Goal: Transaction & Acquisition: Book appointment/travel/reservation

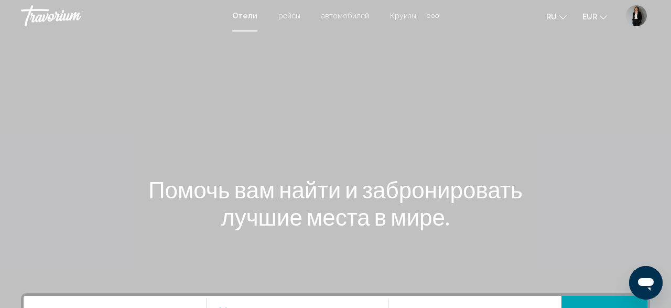
click at [644, 9] on img "User Menu" at bounding box center [636, 15] width 21 height 21
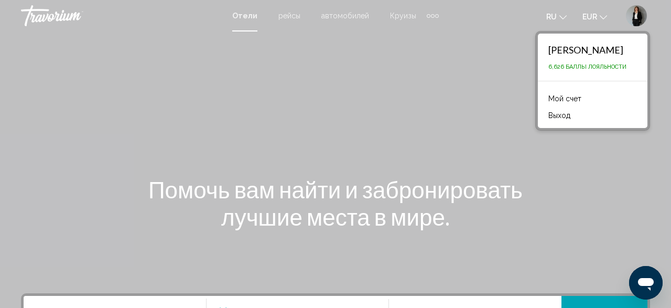
click at [556, 96] on link "Мой счет" at bounding box center [565, 99] width 44 height 14
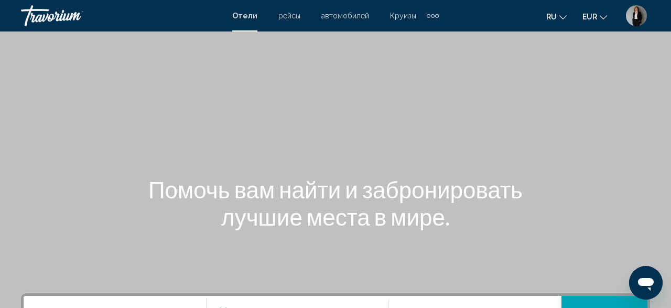
scroll to position [218, 0]
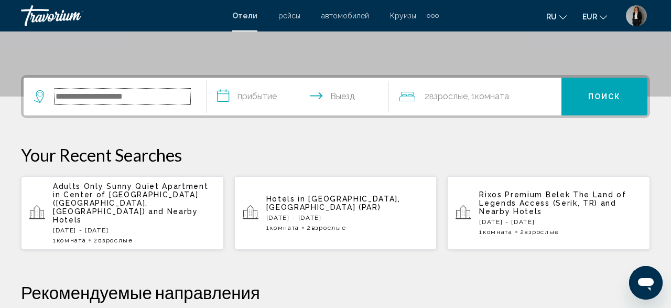
click at [168, 91] on input "Search widget" at bounding box center [123, 97] width 136 height 16
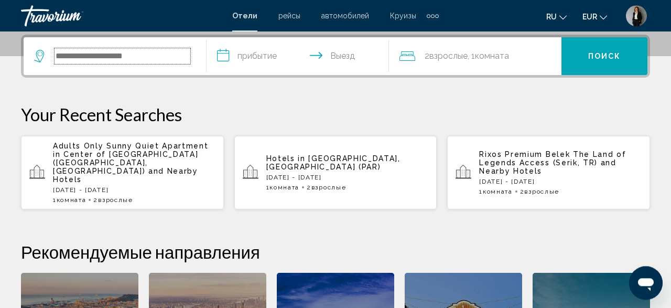
scroll to position [259, 0]
paste input "**********"
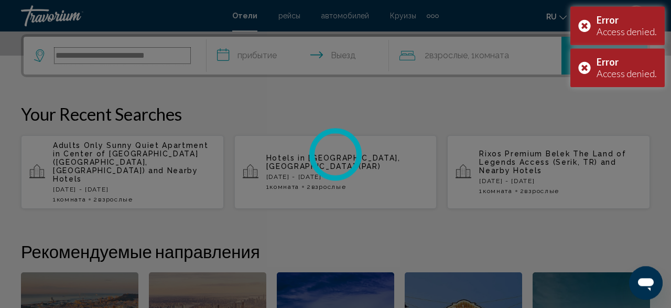
scroll to position [0, 0]
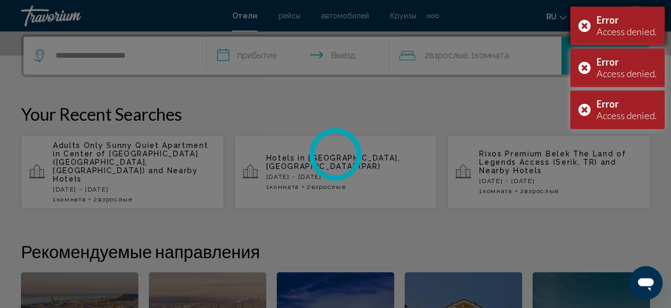
click at [585, 25] on div "Error Access denied." at bounding box center [618, 25] width 94 height 39
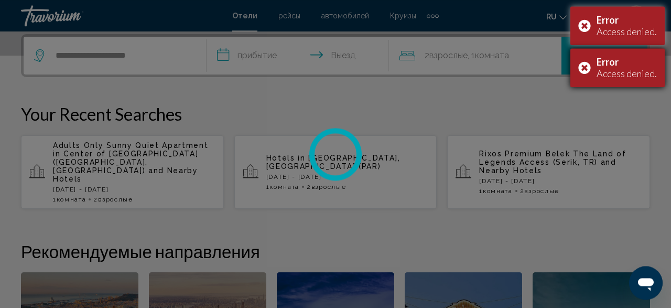
click at [585, 66] on div "Error Access denied." at bounding box center [618, 67] width 94 height 39
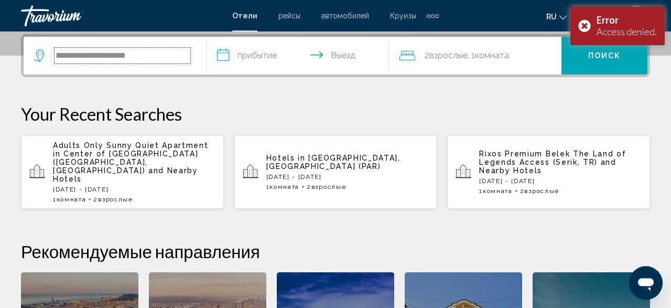
click at [180, 53] on input "**********" at bounding box center [123, 56] width 136 height 16
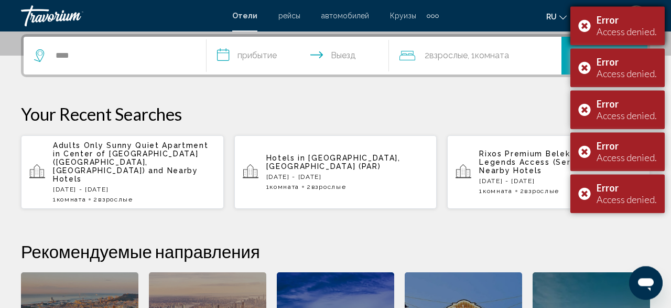
click at [589, 26] on div "Error Access denied." at bounding box center [618, 25] width 94 height 39
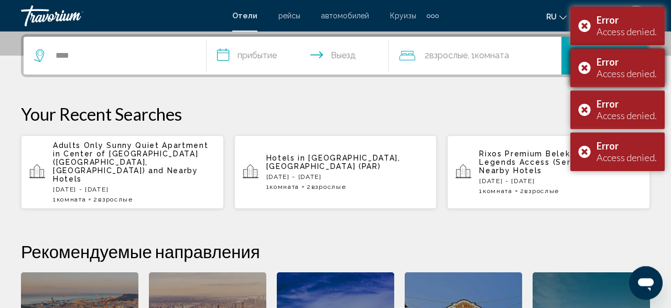
click at [586, 71] on div "Error Access denied." at bounding box center [618, 67] width 94 height 39
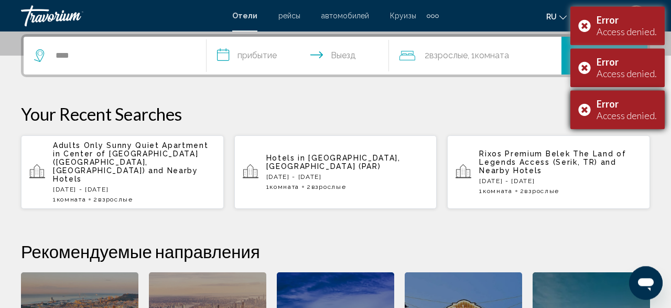
click at [585, 113] on div "Error Access denied." at bounding box center [618, 109] width 94 height 39
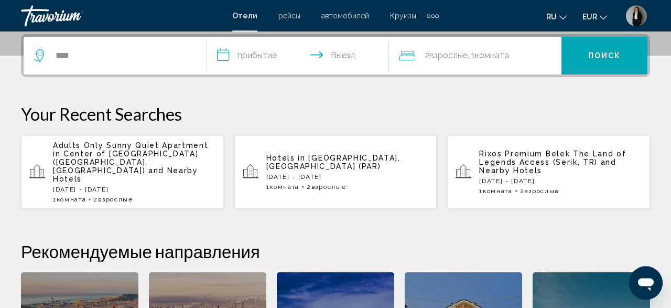
click at [589, 19] on span "EUR" at bounding box center [590, 17] width 15 height 8
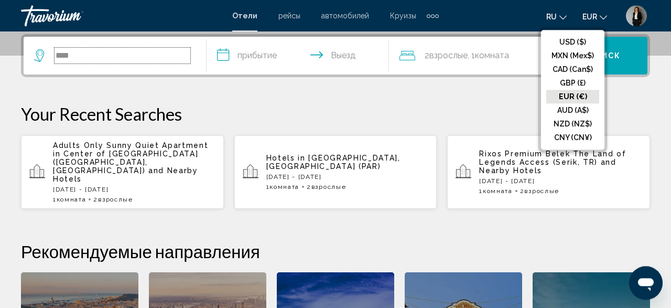
click at [98, 50] on input "****" at bounding box center [123, 56] width 136 height 16
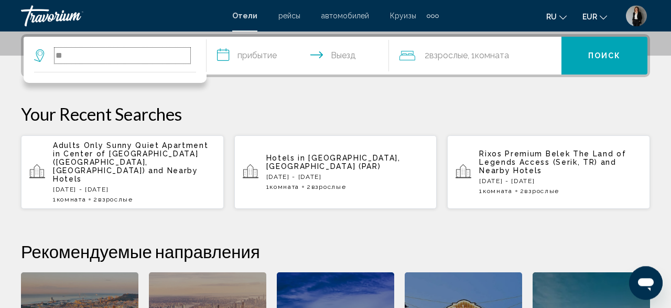
type input "*"
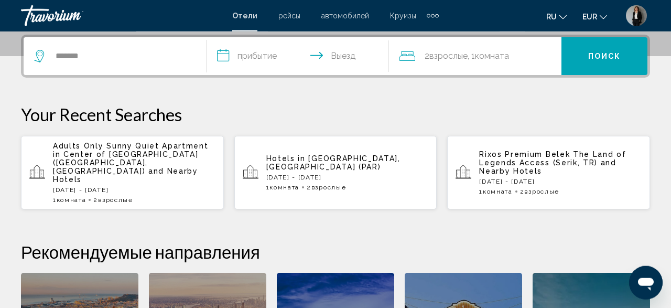
click at [293, 46] on input "**********" at bounding box center [300, 57] width 187 height 41
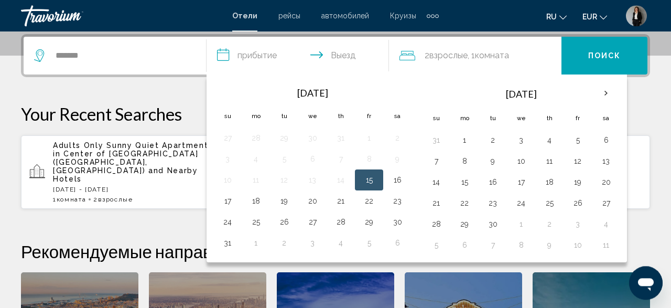
click at [101, 83] on div "**********" at bounding box center [335, 232] width 671 height 396
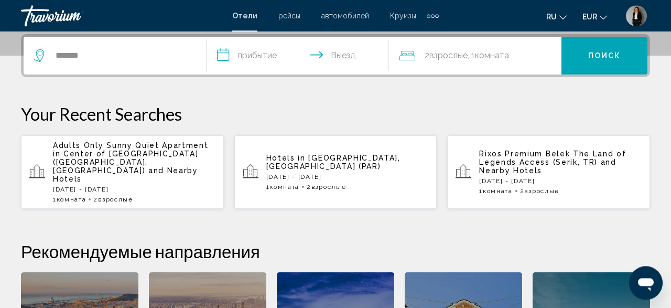
click at [141, 44] on div "*******" at bounding box center [115, 56] width 162 height 38
click at [133, 58] on input "*******" at bounding box center [123, 56] width 136 height 16
type input "*"
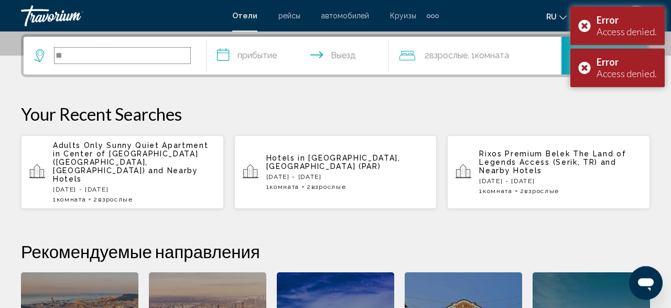
type input "*"
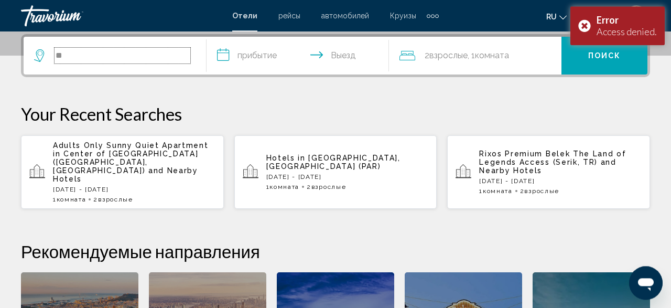
type input "*"
type input "****"
click at [168, 164] on p "Adults Only Sunny Quiet Apartment in Center of Las Americas (Arona, ES) and Nea…" at bounding box center [134, 162] width 163 height 42
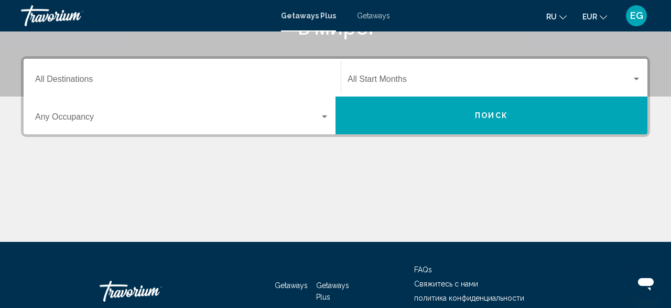
click at [118, 80] on input "Destination All Destinations" at bounding box center [182, 81] width 294 height 9
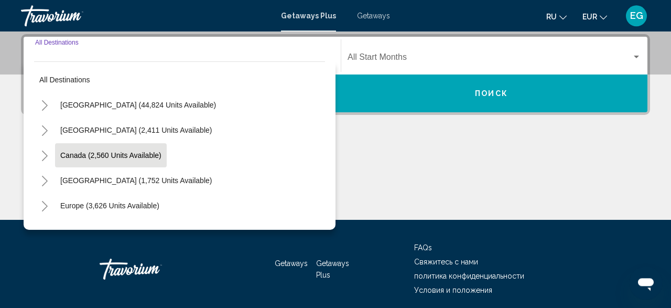
scroll to position [122, 0]
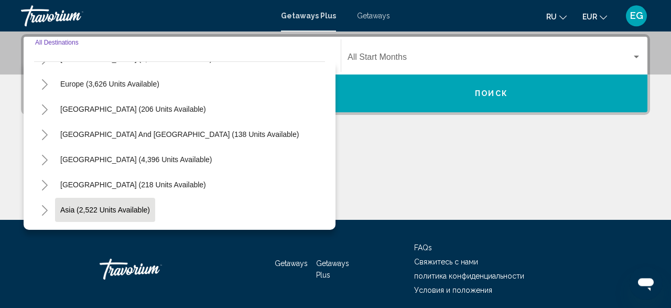
click at [149, 203] on button "Asia (2,522 units available)" at bounding box center [105, 210] width 100 height 24
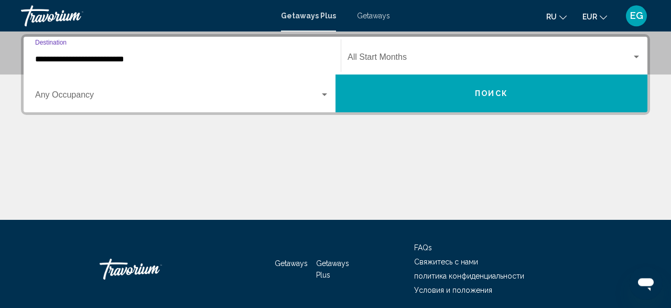
click at [156, 59] on input "**********" at bounding box center [182, 59] width 294 height 9
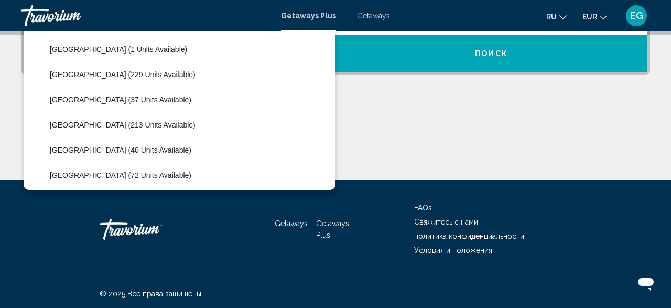
scroll to position [371, 0]
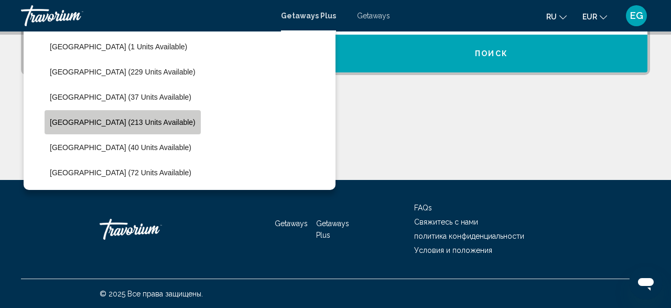
click at [157, 122] on button "Philippines (213 units available)" at bounding box center [123, 122] width 156 height 24
type input "**********"
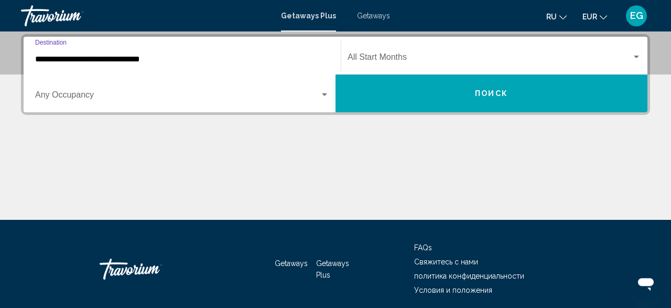
scroll to position [240, 0]
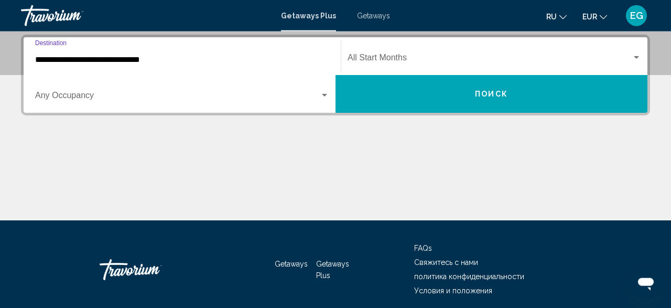
click at [144, 109] on div "Occupancy Any Occupancy" at bounding box center [182, 94] width 294 height 33
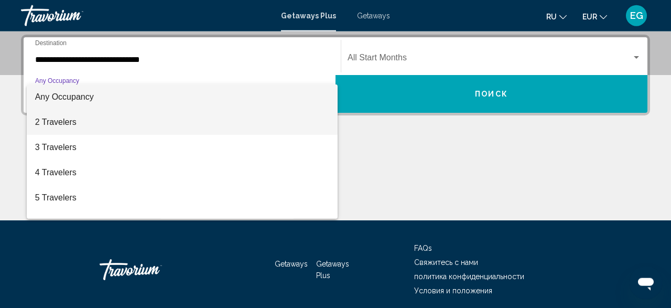
click at [140, 120] on span "2 Travelers" at bounding box center [182, 122] width 294 height 25
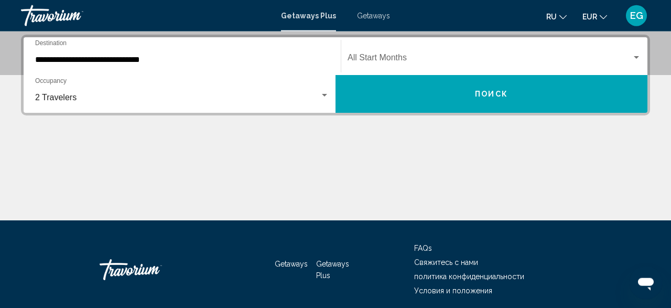
click at [401, 50] on div "Start Month All Start Months" at bounding box center [495, 56] width 294 height 33
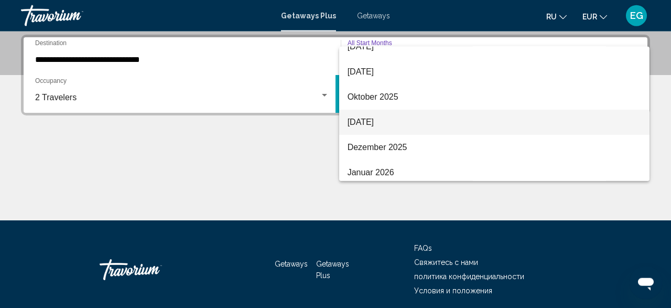
scroll to position [61, 0]
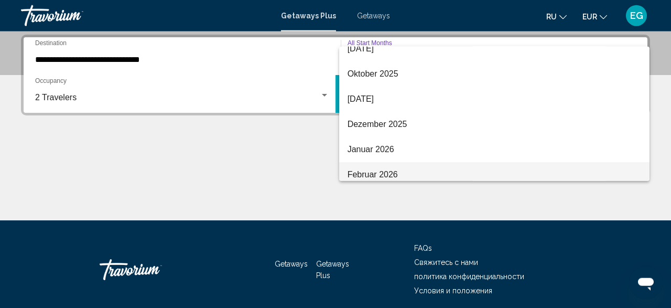
click at [398, 170] on span "Februar 2026" at bounding box center [495, 174] width 294 height 25
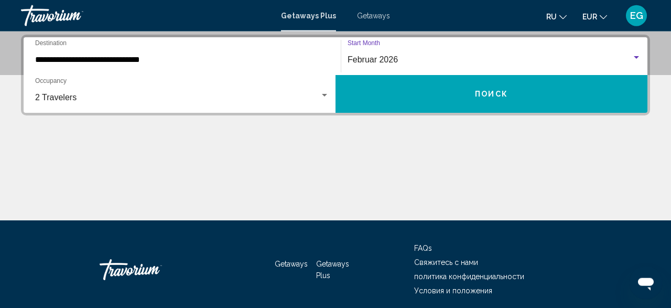
scroll to position [67, 0]
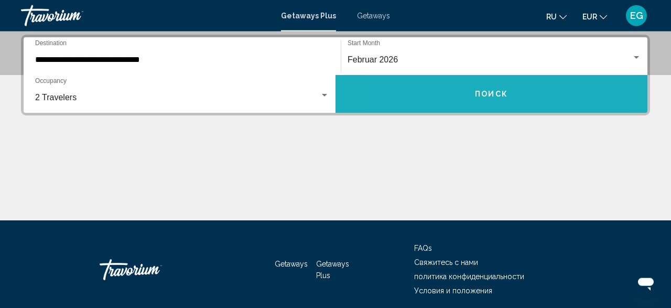
click at [441, 101] on button "Поиск" at bounding box center [492, 94] width 312 height 38
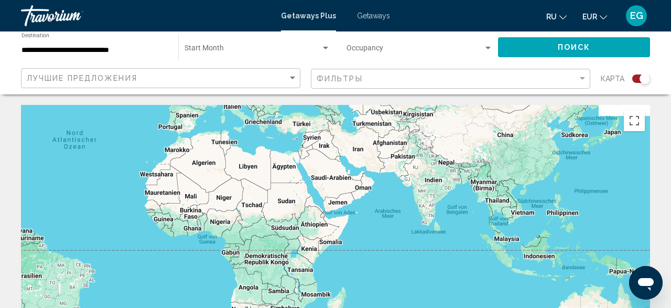
drag, startPoint x: 543, startPoint y: 269, endPoint x: 311, endPoint y: 156, distance: 257.8
click at [311, 156] on div "Main content" at bounding box center [335, 262] width 629 height 315
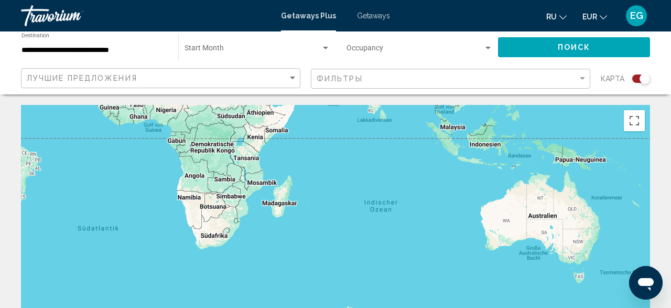
drag, startPoint x: 455, startPoint y: 255, endPoint x: 442, endPoint y: 235, distance: 23.4
click at [442, 235] on div "Main content" at bounding box center [335, 262] width 629 height 315
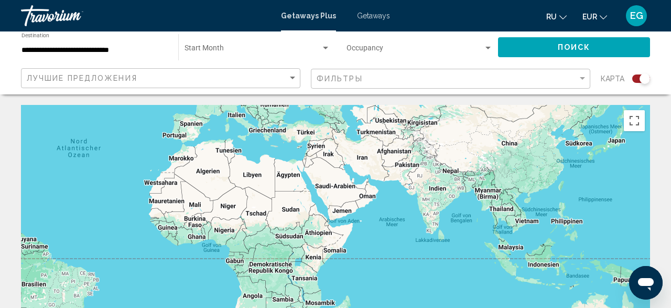
click at [375, 17] on span "Getaways" at bounding box center [373, 16] width 33 height 8
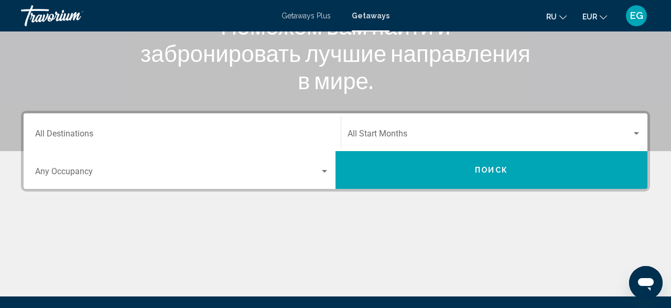
click at [274, 126] on div "Destination All Destinations" at bounding box center [182, 132] width 294 height 33
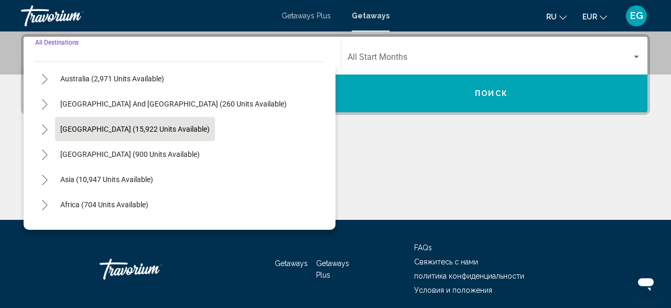
scroll to position [170, 0]
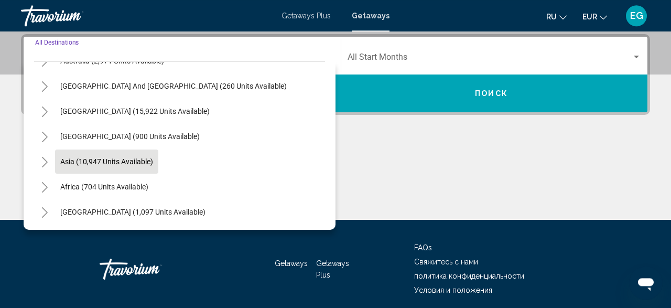
click at [155, 163] on button "Asia (10,947 units available)" at bounding box center [106, 161] width 103 height 24
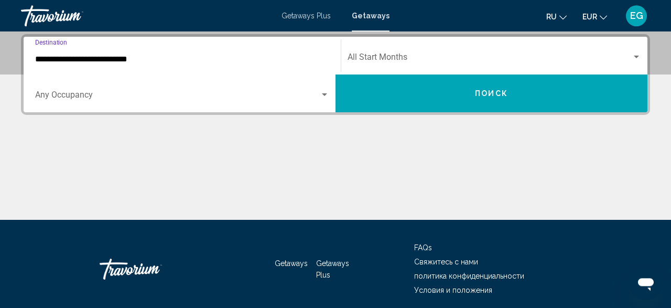
click at [235, 61] on input "**********" at bounding box center [182, 59] width 294 height 9
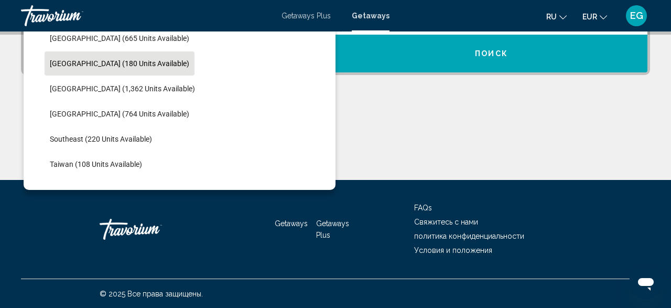
scroll to position [432, 0]
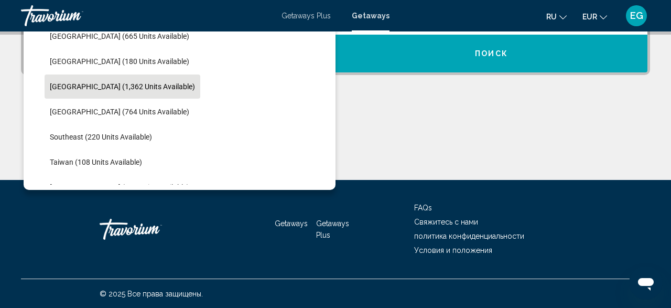
click at [135, 85] on span "Philippines (1,362 units available)" at bounding box center [122, 86] width 145 height 8
type input "**********"
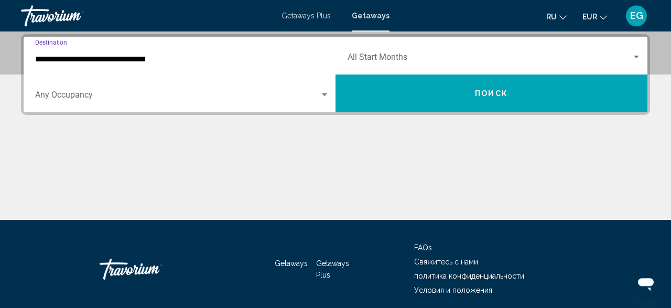
scroll to position [240, 0]
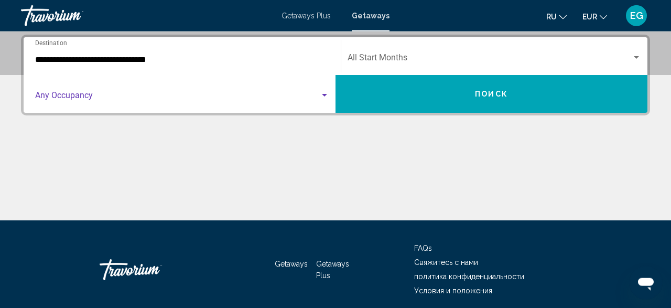
click at [132, 101] on span "Search widget" at bounding box center [177, 97] width 285 height 9
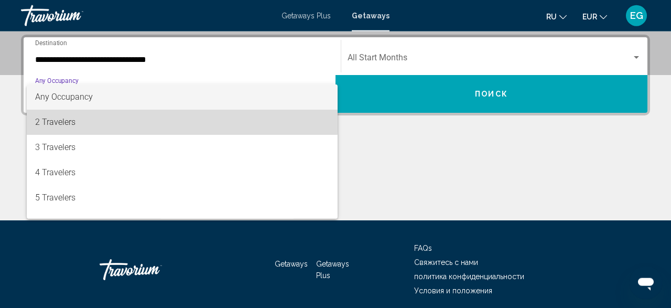
click at [119, 118] on span "2 Travelers" at bounding box center [182, 122] width 294 height 25
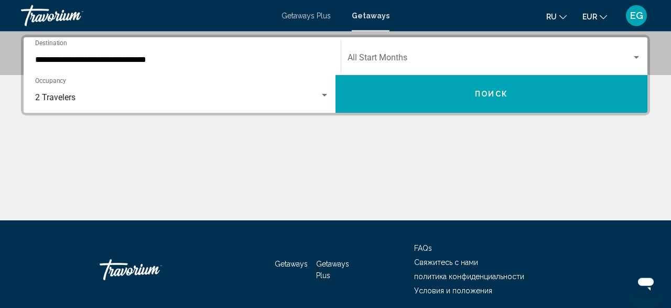
click at [436, 47] on div "Start Month All Start Months" at bounding box center [495, 56] width 294 height 33
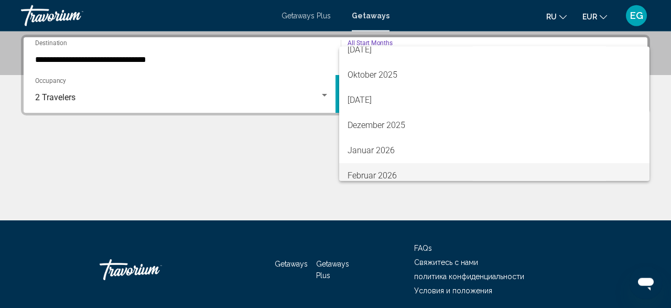
scroll to position [122, 0]
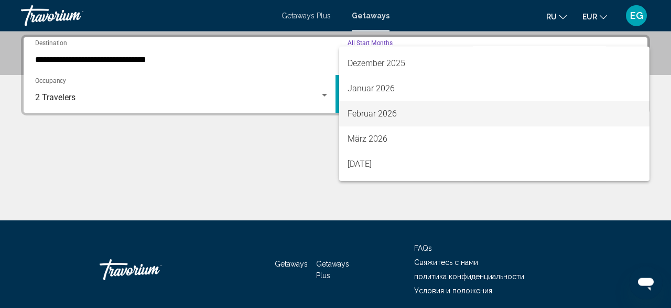
click at [398, 119] on span "Februar 2026" at bounding box center [495, 113] width 294 height 25
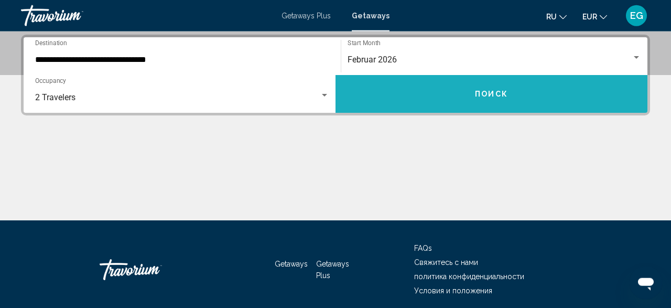
click at [400, 105] on button "Поиск" at bounding box center [492, 94] width 312 height 38
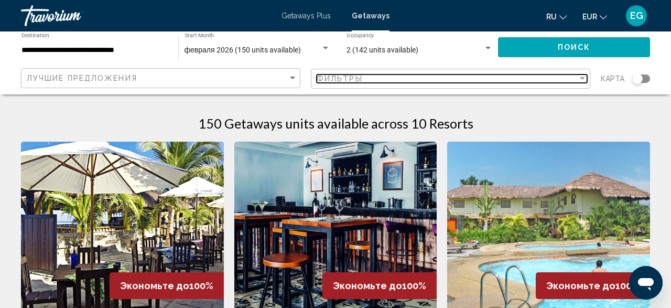
click at [454, 79] on div "Фильтры" at bounding box center [447, 78] width 261 height 8
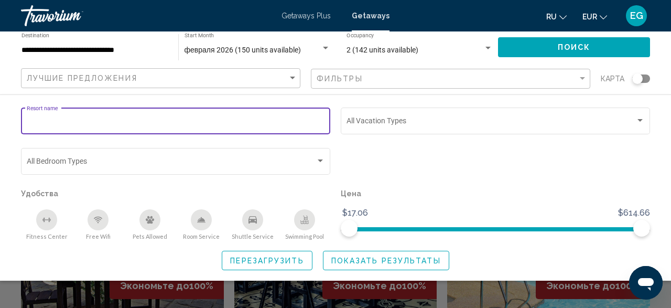
paste input "**********"
type input "**********"
click at [443, 260] on button "Показать результаты" at bounding box center [386, 260] width 126 height 19
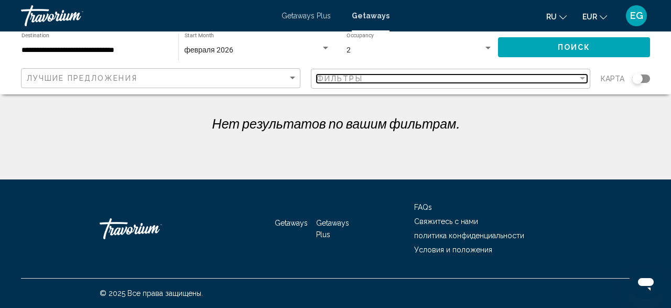
click at [501, 78] on div "Фильтры" at bounding box center [447, 78] width 261 height 8
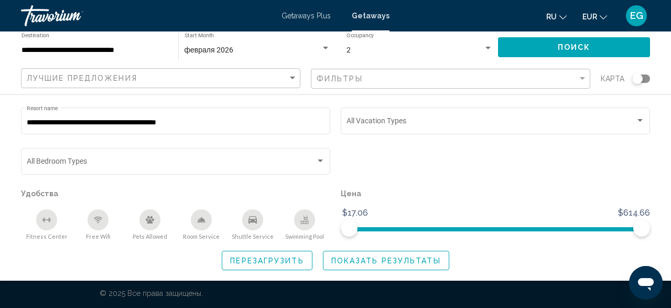
click at [255, 255] on button "Перезагрузить" at bounding box center [267, 260] width 90 height 19
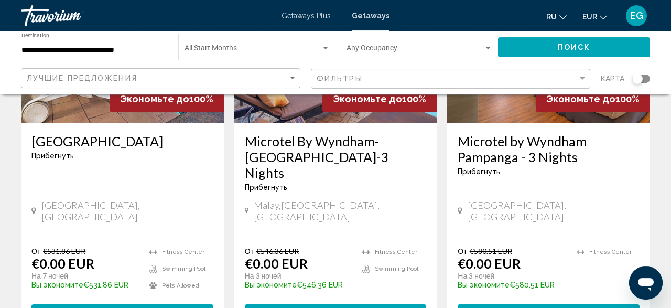
scroll to position [1364, 0]
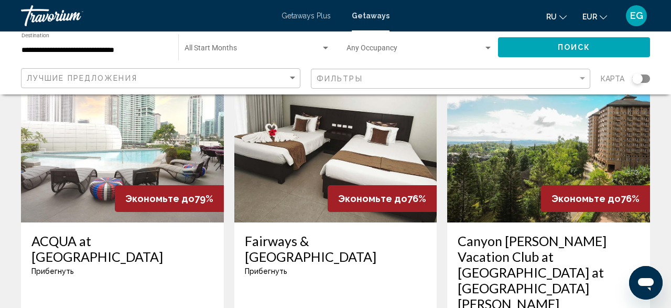
scroll to position [927, 0]
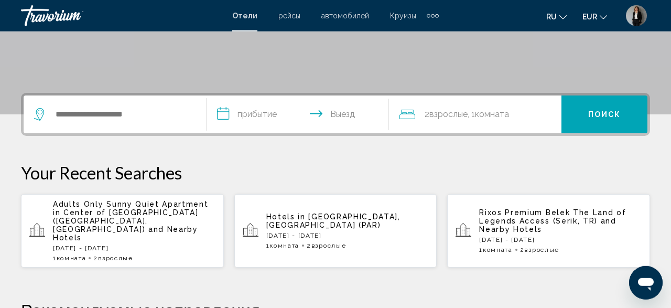
scroll to position [273, 0]
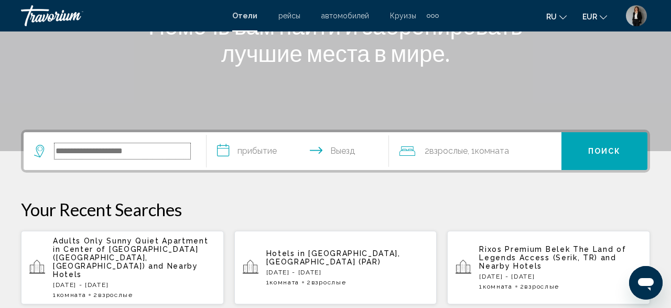
click at [148, 143] on input "Search widget" at bounding box center [123, 151] width 136 height 16
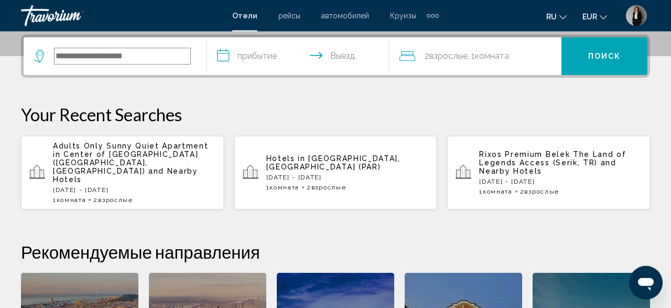
scroll to position [259, 0]
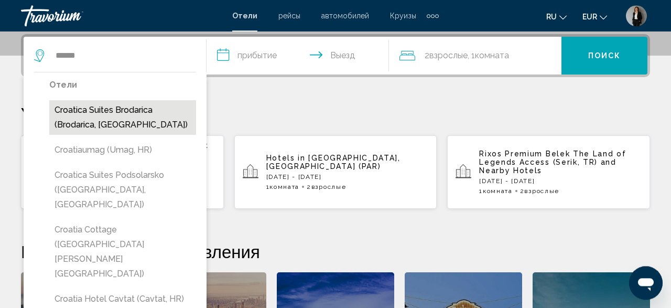
click at [134, 102] on button "Croatica Suites Brodarica (Brodarica, [GEOGRAPHIC_DATA])" at bounding box center [122, 117] width 147 height 35
type input "**********"
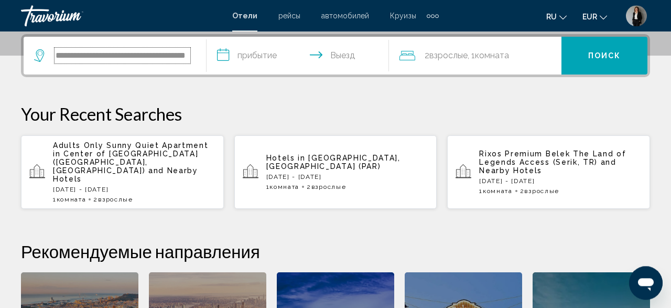
scroll to position [0, 23]
click at [228, 48] on input "**********" at bounding box center [300, 57] width 187 height 41
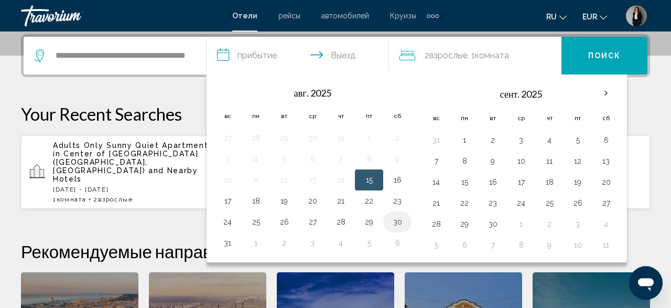
click at [392, 223] on button "30" at bounding box center [397, 222] width 17 height 15
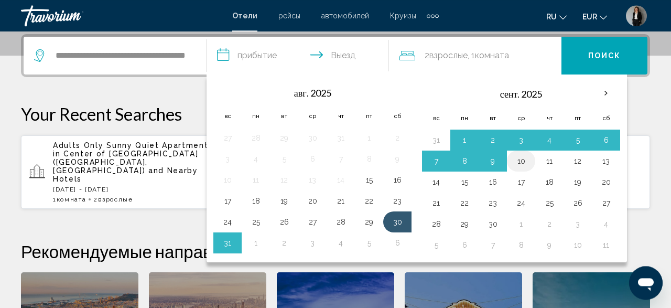
click at [516, 160] on button "10" at bounding box center [521, 161] width 17 height 15
type input "**********"
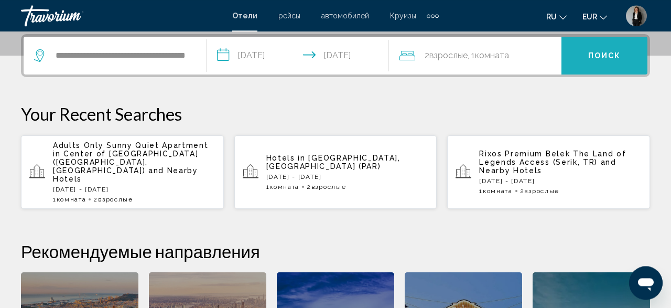
click at [587, 55] on button "Поиск" at bounding box center [605, 56] width 86 height 38
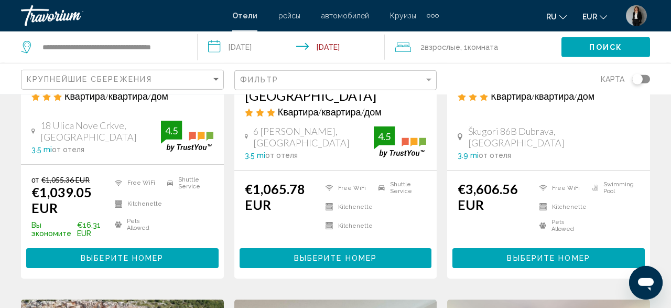
scroll to position [977, 0]
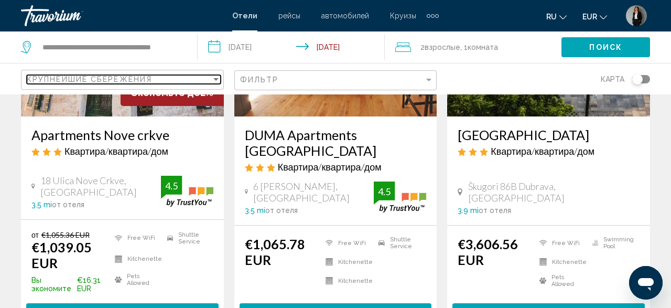
click at [133, 79] on span "Крупнейшие сбережения" at bounding box center [89, 79] width 125 height 8
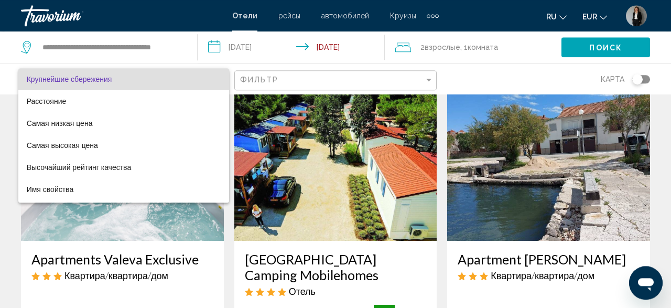
scroll to position [50, 0]
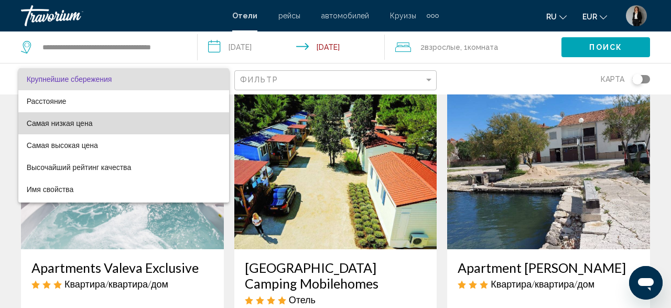
click at [52, 119] on span "Самая низкая цена" at bounding box center [60, 123] width 66 height 8
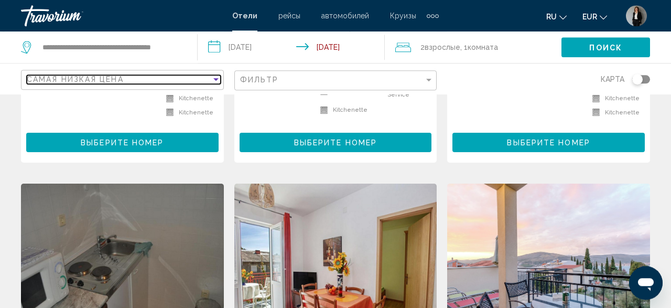
scroll to position [1063, 0]
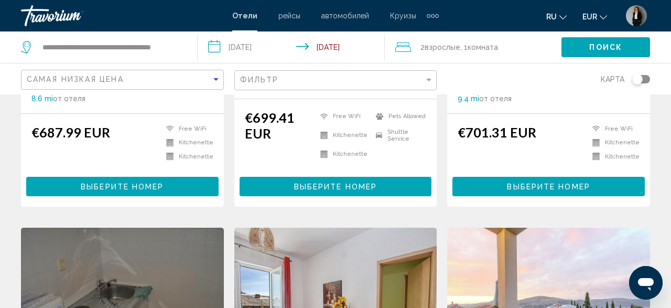
click at [37, 45] on div "**********" at bounding box center [101, 47] width 160 height 16
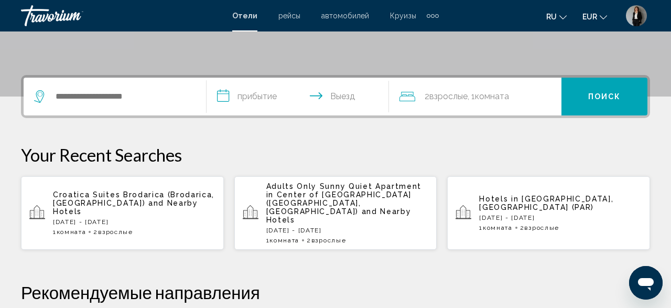
click at [160, 88] on div "Search widget" at bounding box center [115, 97] width 162 height 38
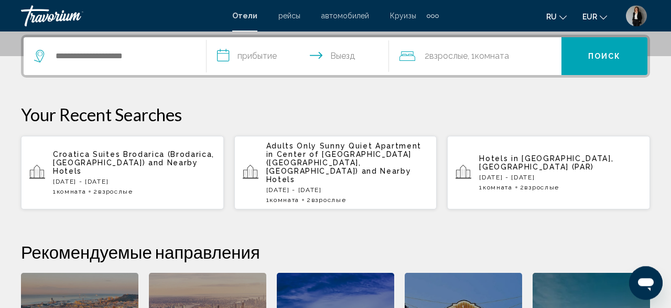
scroll to position [259, 0]
click at [149, 69] on div "Search widget" at bounding box center [115, 56] width 162 height 38
click at [146, 61] on input "Search widget" at bounding box center [123, 56] width 136 height 16
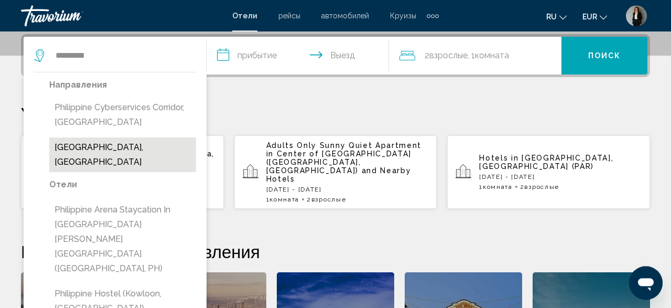
click at [143, 143] on button "[GEOGRAPHIC_DATA], [GEOGRAPHIC_DATA]" at bounding box center [122, 154] width 147 height 35
type input "**********"
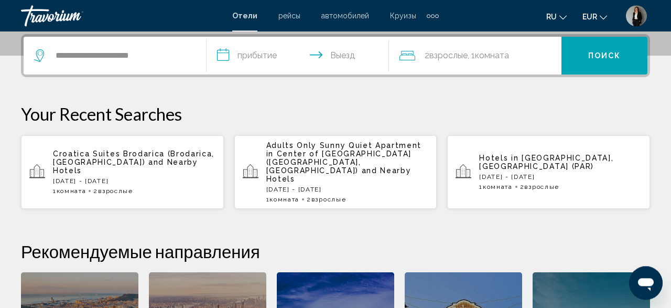
click at [234, 50] on input "**********" at bounding box center [300, 57] width 187 height 41
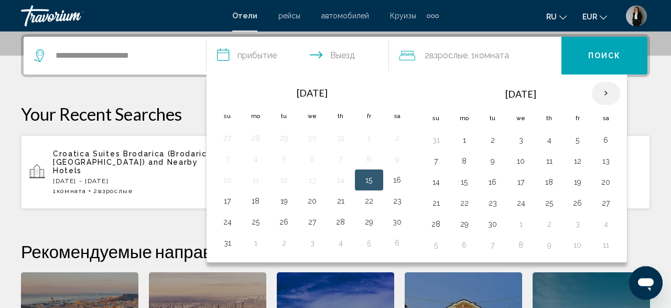
click at [609, 91] on th "Next month" at bounding box center [606, 93] width 28 height 23
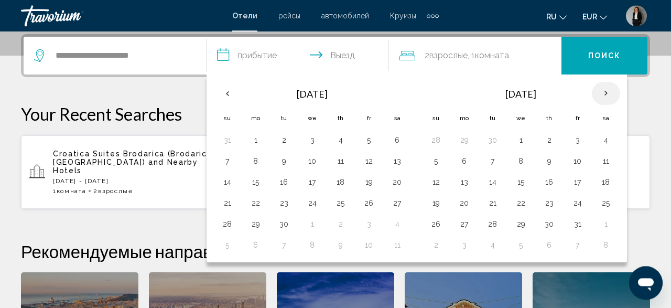
click at [609, 91] on th "Next month" at bounding box center [606, 93] width 28 height 23
click at [601, 89] on th "Next month" at bounding box center [606, 93] width 28 height 23
click at [428, 199] on button "15" at bounding box center [436, 203] width 17 height 15
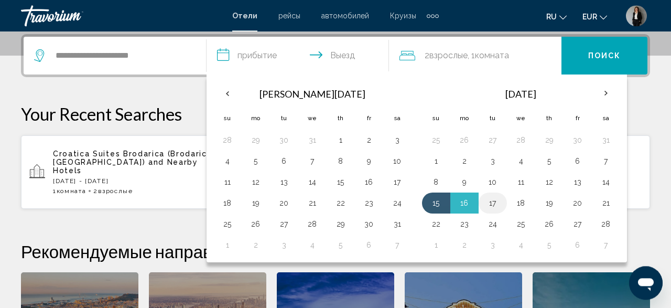
click at [485, 201] on button "17" at bounding box center [493, 203] width 17 height 15
type input "**********"
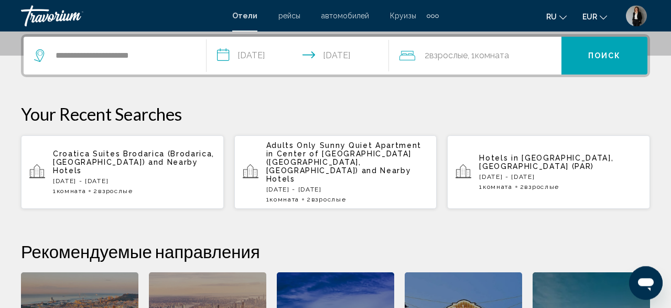
click at [582, 55] on button "Поиск" at bounding box center [605, 56] width 86 height 38
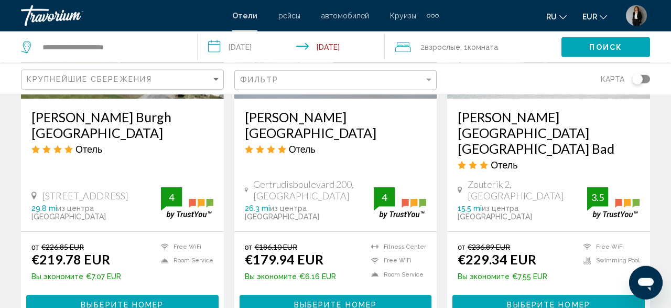
scroll to position [600, 0]
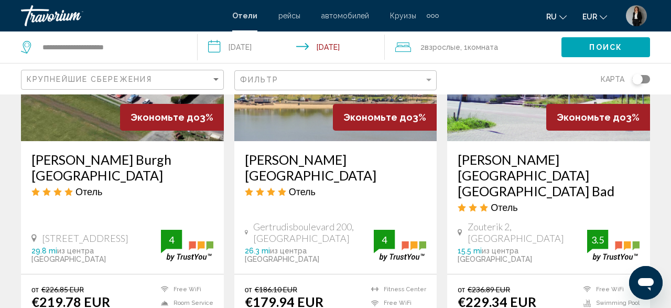
click at [376, 85] on div "Фильтр" at bounding box center [337, 80] width 194 height 19
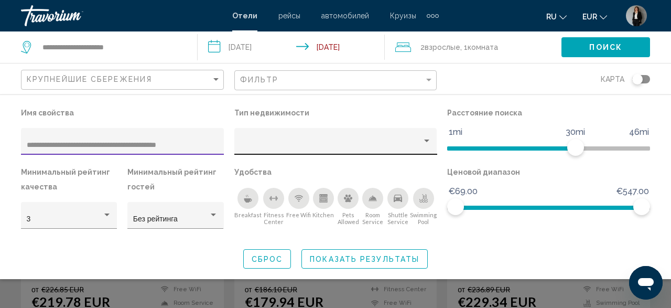
type input "**********"
click at [418, 151] on div "Hotel Filters" at bounding box center [336, 145] width 192 height 22
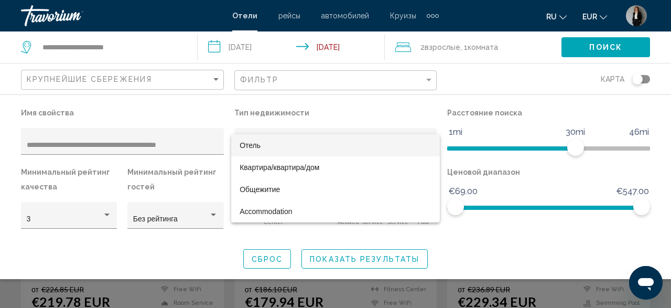
click at [321, 146] on span "Отель" at bounding box center [336, 145] width 192 height 22
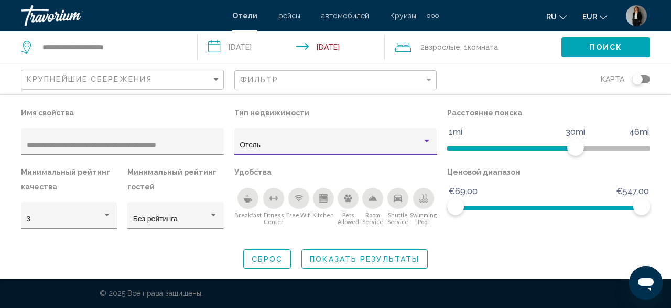
click at [305, 148] on div "Отель" at bounding box center [331, 145] width 183 height 8
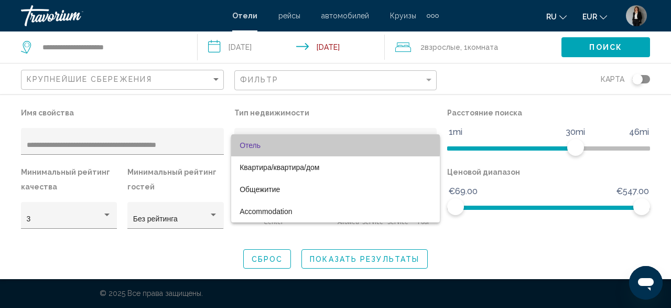
click at [303, 142] on span "Отель" at bounding box center [336, 145] width 192 height 22
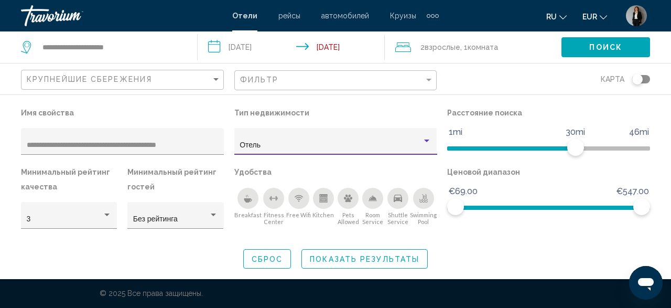
click at [276, 255] on span "Сброс" at bounding box center [267, 259] width 31 height 8
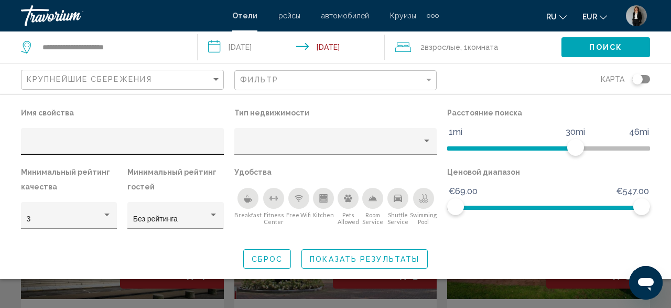
click at [183, 139] on div "Hotel Filters" at bounding box center [123, 145] width 192 height 22
paste input "**********"
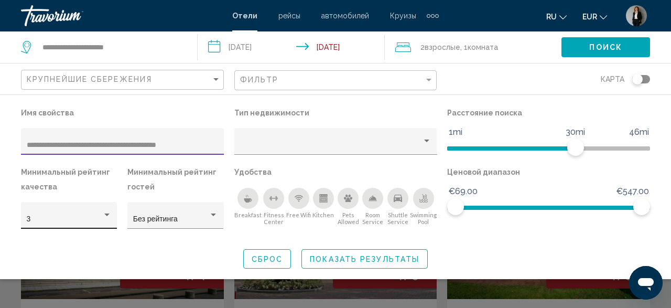
type input "**********"
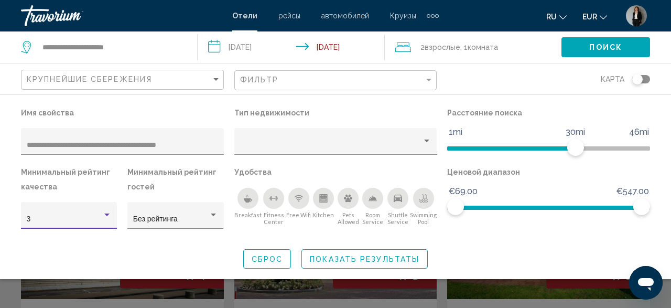
click at [81, 222] on div "3" at bounding box center [65, 219] width 76 height 8
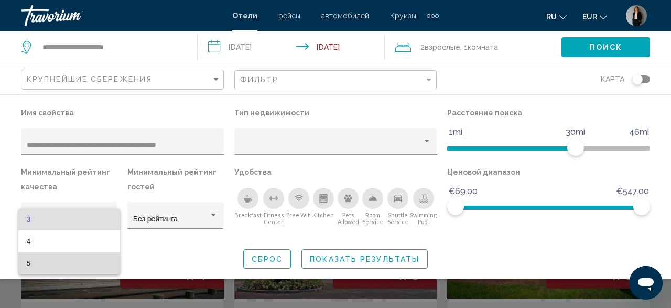
click at [63, 265] on span "5" at bounding box center [69, 263] width 85 height 22
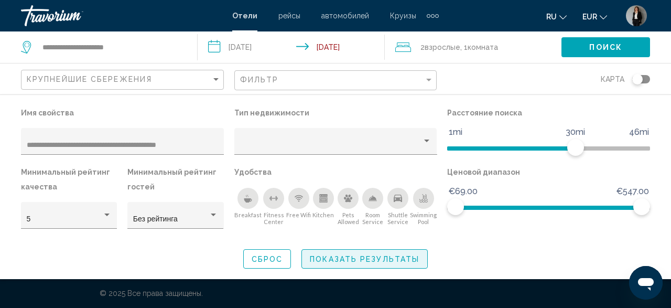
click at [329, 252] on button "Показать результаты" at bounding box center [365, 258] width 126 height 19
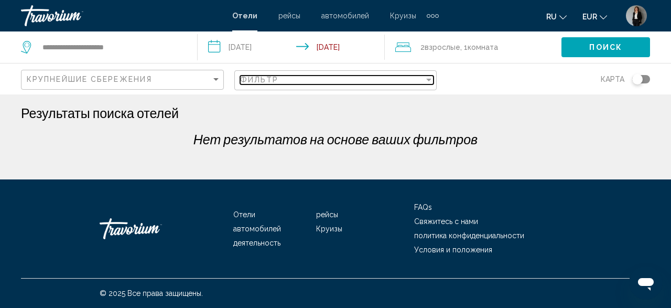
click at [397, 83] on div "Фильтр" at bounding box center [332, 80] width 185 height 8
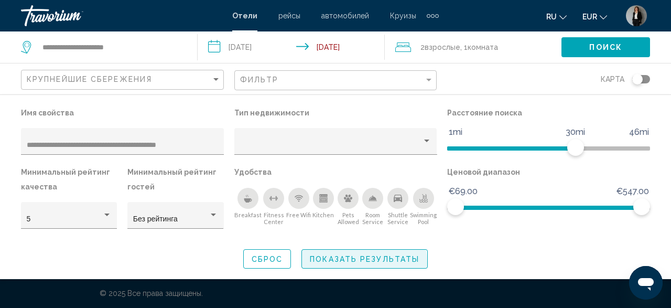
click at [348, 264] on button "Показать результаты" at bounding box center [365, 258] width 126 height 19
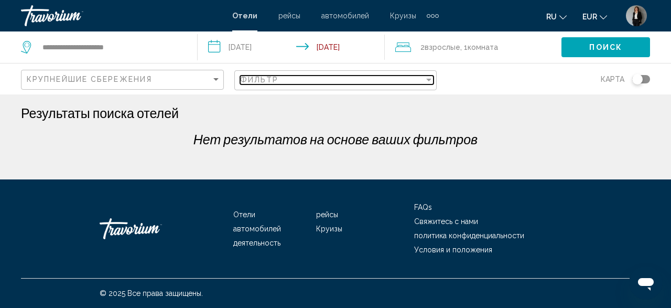
click at [347, 78] on div "Фильтр" at bounding box center [332, 80] width 185 height 8
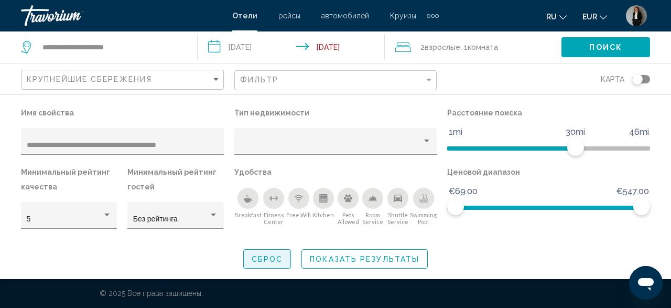
click at [267, 262] on span "Сброс" at bounding box center [267, 259] width 31 height 8
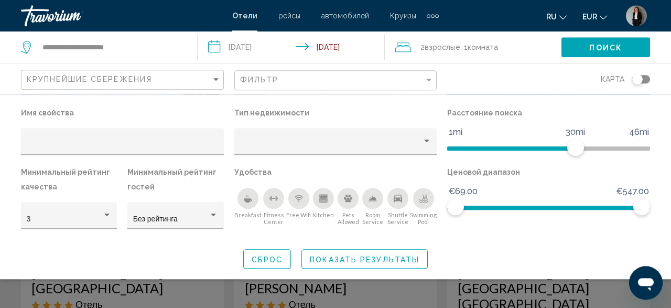
scroll to position [218, 0]
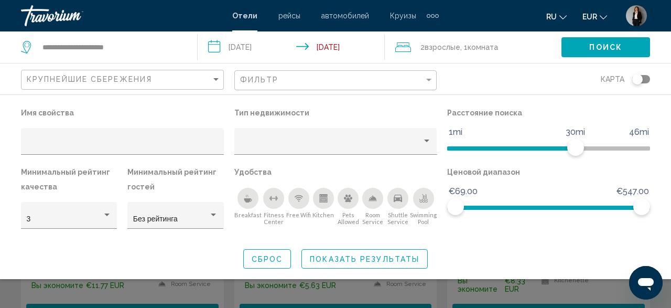
click at [467, 258] on div "Сброс Показать результаты" at bounding box center [335, 258] width 629 height 19
click at [384, 263] on span "Показать результаты" at bounding box center [365, 259] width 110 height 8
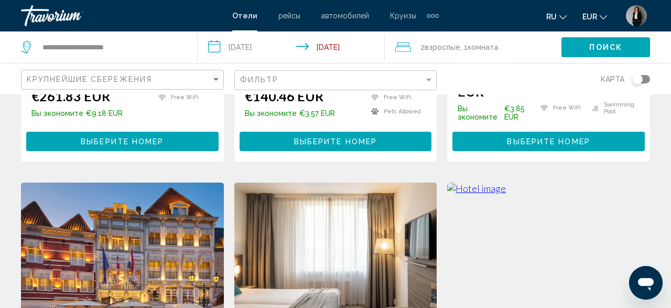
scroll to position [1091, 0]
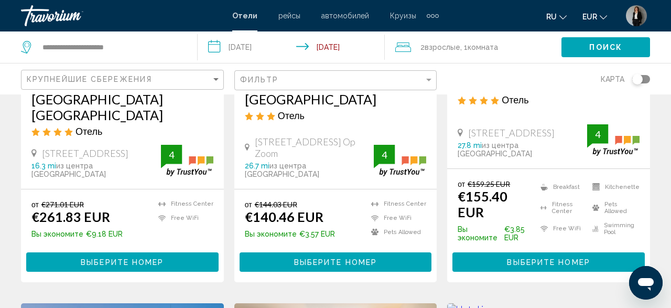
click at [645, 76] on div "Toggle map" at bounding box center [641, 79] width 18 height 8
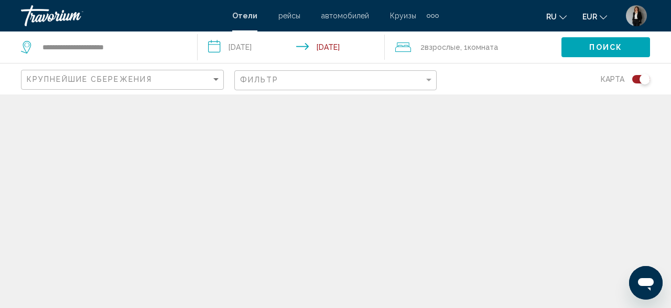
scroll to position [0, 0]
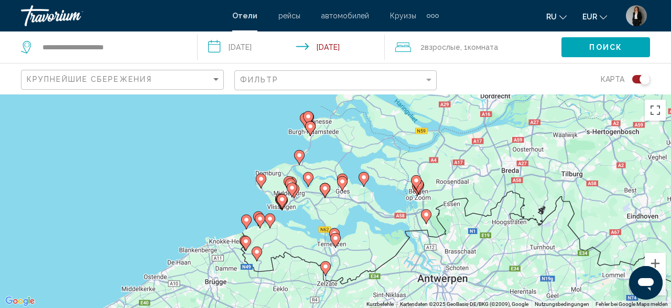
click at [633, 80] on div "Toggle map" at bounding box center [641, 79] width 18 height 8
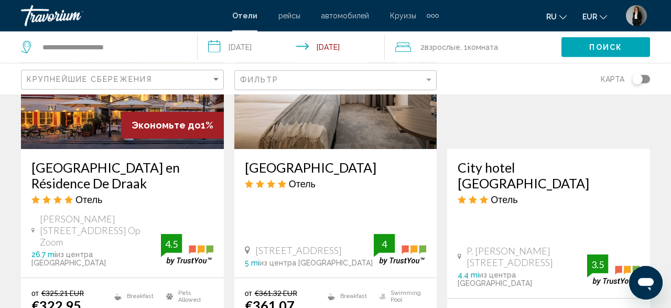
scroll to position [1527, 0]
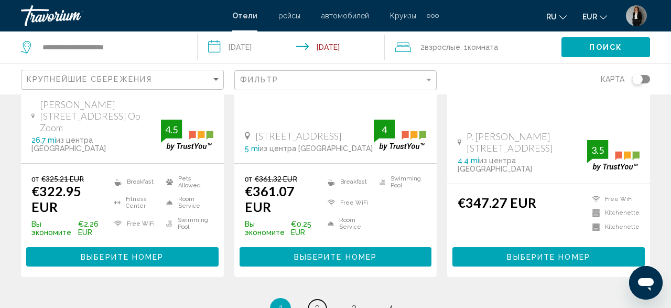
drag, startPoint x: 316, startPoint y: 203, endPoint x: 318, endPoint y: 193, distance: 10.2
click at [316, 303] on span "2" at bounding box center [317, 309] width 5 height 12
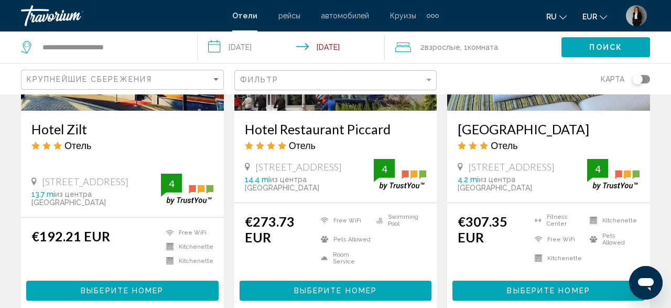
scroll to position [1557, 0]
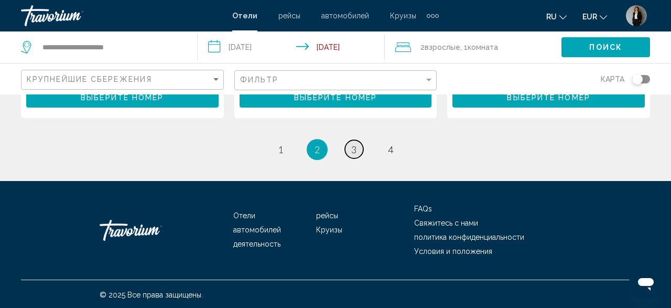
click at [351, 147] on span "3" at bounding box center [353, 150] width 5 height 12
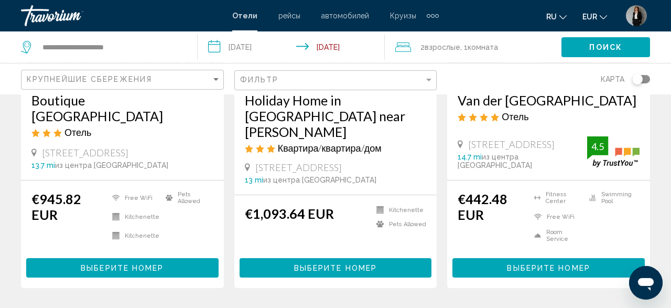
scroll to position [1441, 0]
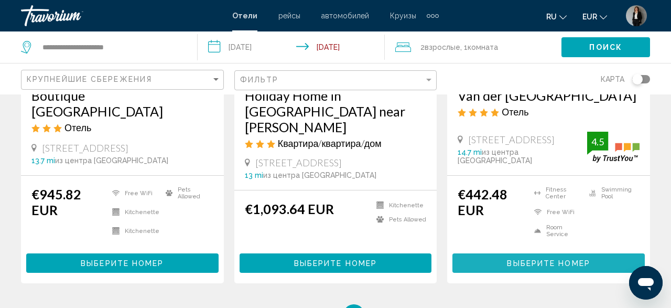
click at [538, 253] on button "Выберите номер" at bounding box center [549, 262] width 192 height 19
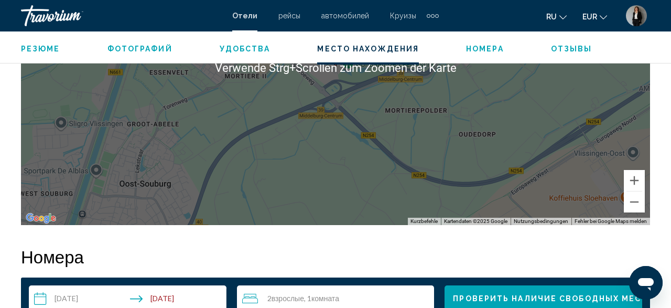
scroll to position [1383, 0]
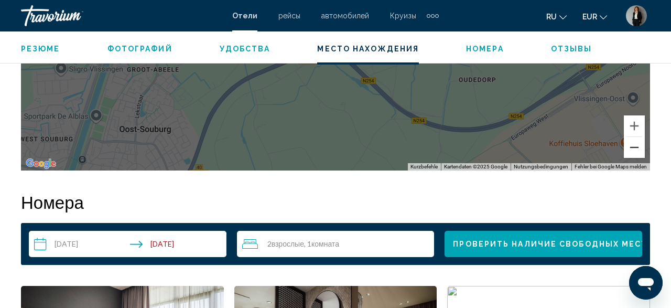
click at [637, 153] on button "Verkleinern" at bounding box center [634, 147] width 21 height 21
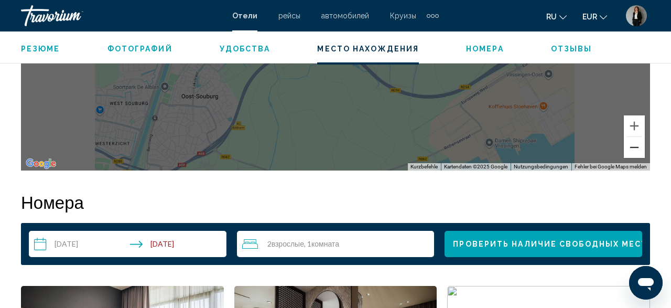
click at [637, 153] on button "Verkleinern" at bounding box center [634, 147] width 21 height 21
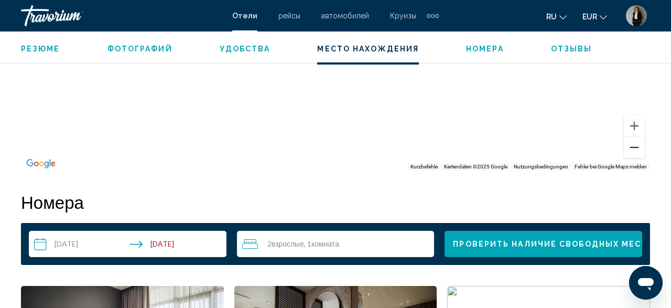
click at [637, 153] on button "Verkleinern" at bounding box center [634, 147] width 21 height 21
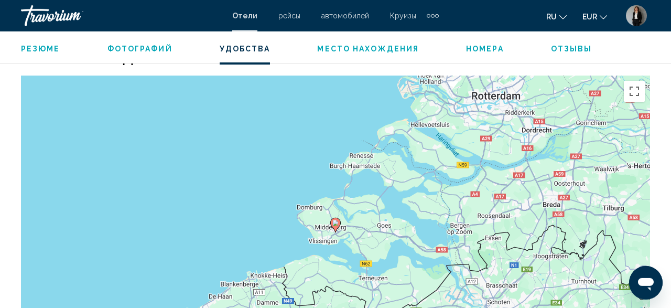
scroll to position [1110, 0]
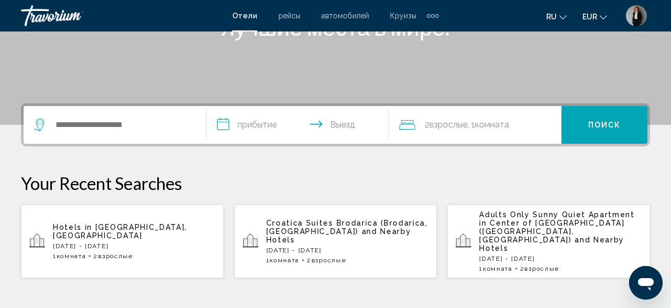
scroll to position [218, 0]
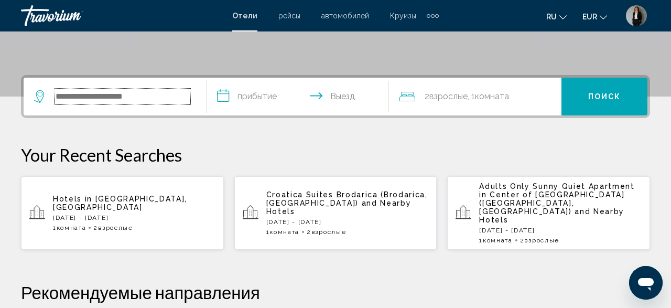
paste input "**********"
type input "**********"
click at [273, 98] on input "**********" at bounding box center [300, 98] width 187 height 41
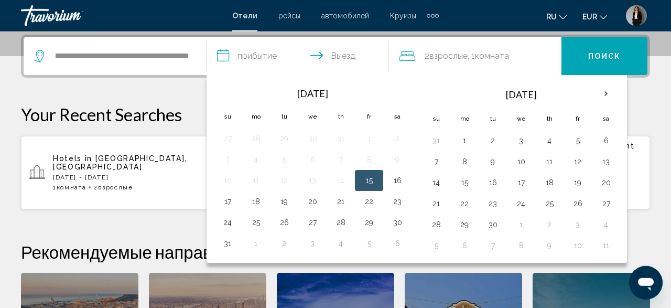
scroll to position [259, 0]
click at [604, 88] on th "Next month" at bounding box center [606, 93] width 28 height 23
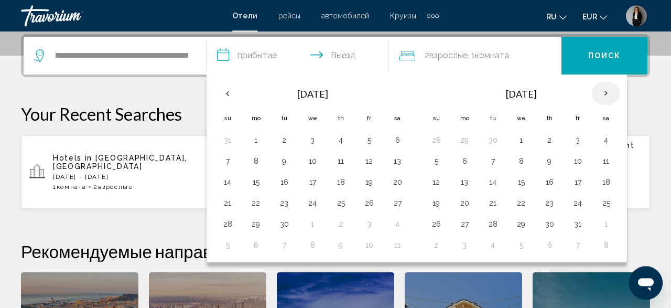
click at [604, 88] on th "Next month" at bounding box center [606, 93] width 28 height 23
click at [422, 206] on td "15" at bounding box center [436, 202] width 28 height 21
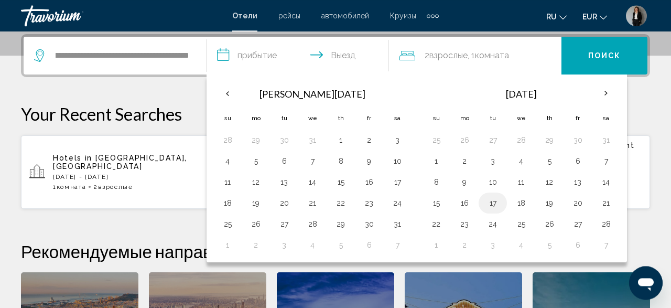
click at [487, 198] on button "17" at bounding box center [493, 203] width 17 height 15
click at [428, 200] on button "15" at bounding box center [436, 203] width 17 height 15
type input "**********"
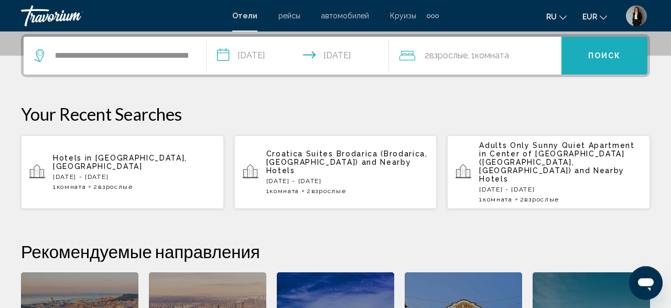
click at [580, 59] on button "Поиск" at bounding box center [605, 56] width 86 height 38
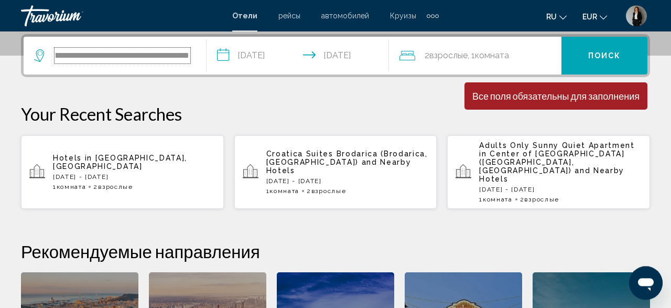
click at [189, 62] on input "**********" at bounding box center [123, 56] width 136 height 16
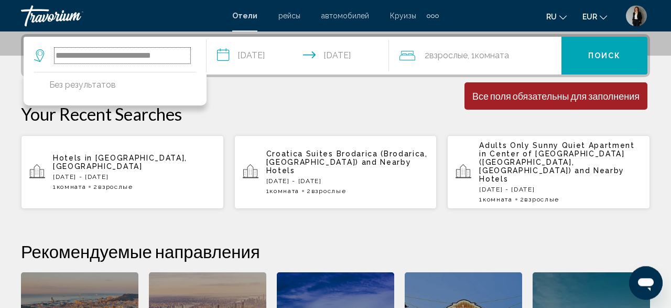
scroll to position [0, 0]
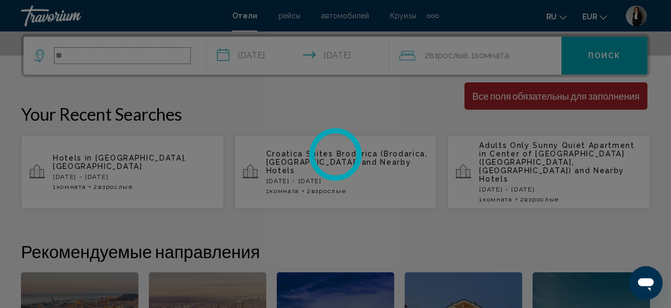
type input "*"
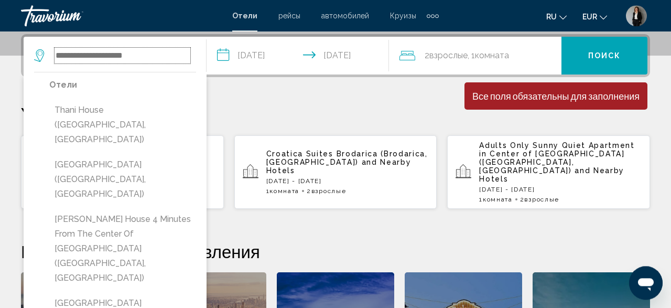
click at [81, 58] on input "Search widget" at bounding box center [123, 56] width 136 height 16
type input "*"
